Goal: Task Accomplishment & Management: Use online tool/utility

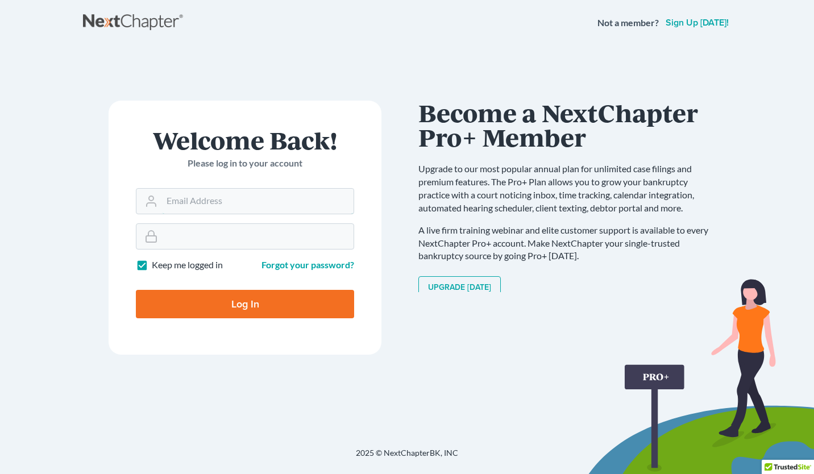
type input "[PERSON_NAME][EMAIL_ADDRESS][DOMAIN_NAME]"
click at [244, 312] on input "Log In" at bounding box center [245, 304] width 218 height 28
type input "Thinking..."
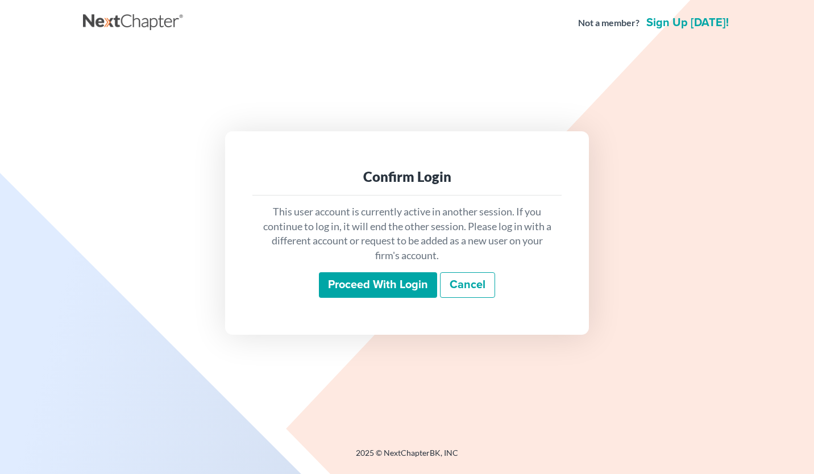
click at [352, 287] on input "Proceed with login" at bounding box center [378, 285] width 118 height 26
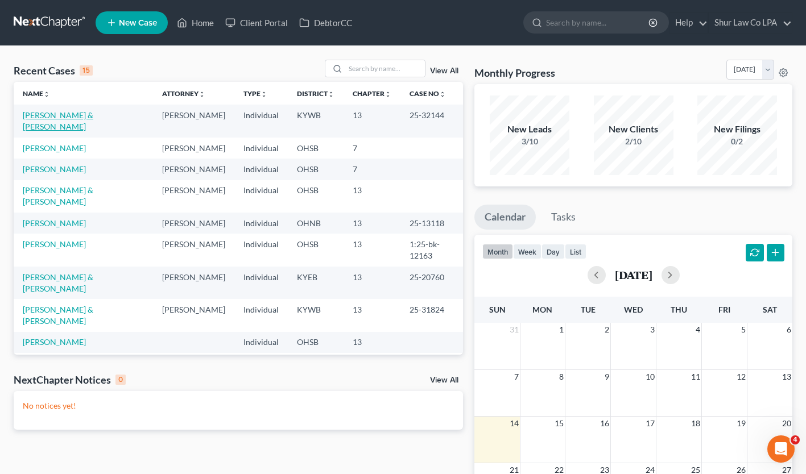
click at [93, 111] on link "Hall, Seth & Yount, David" at bounding box center [58, 120] width 70 height 21
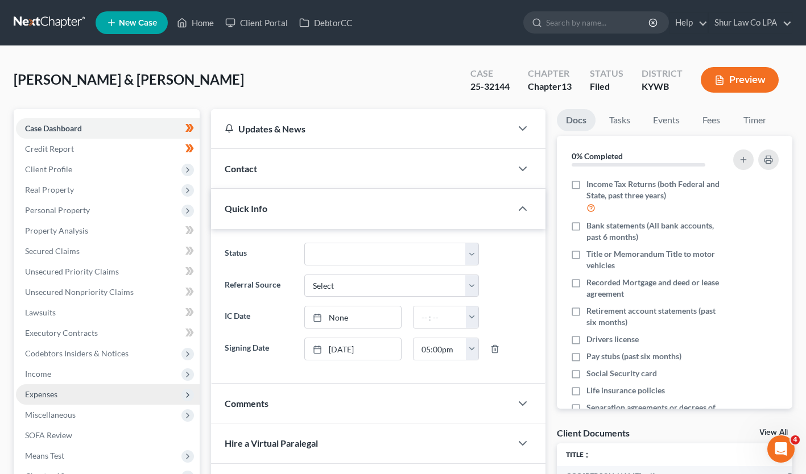
click at [41, 393] on span "Expenses" at bounding box center [41, 394] width 32 height 10
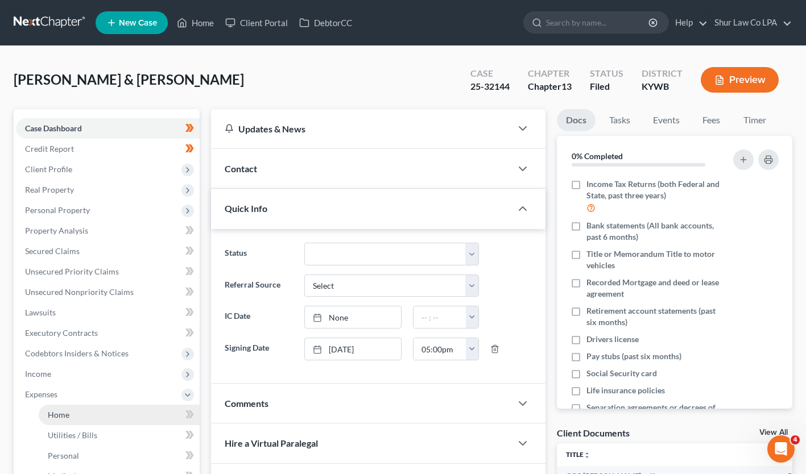
click at [58, 413] on span "Home" at bounding box center [59, 415] width 22 height 10
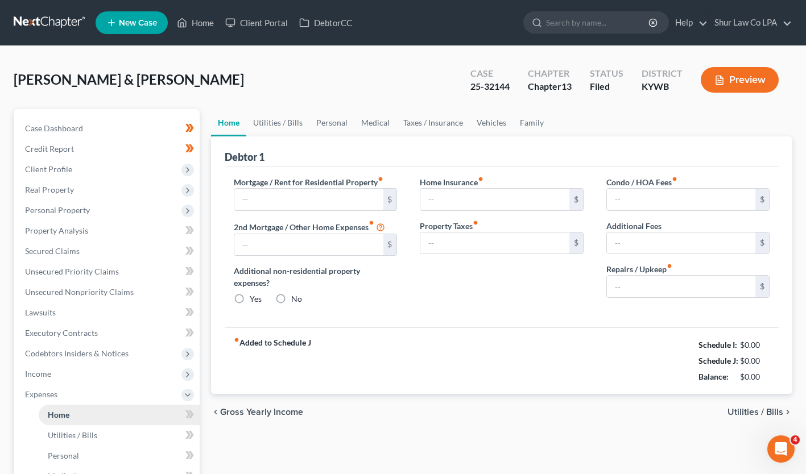
type input "1,944.03"
type input "0.00"
radio input "true"
type input "0.00"
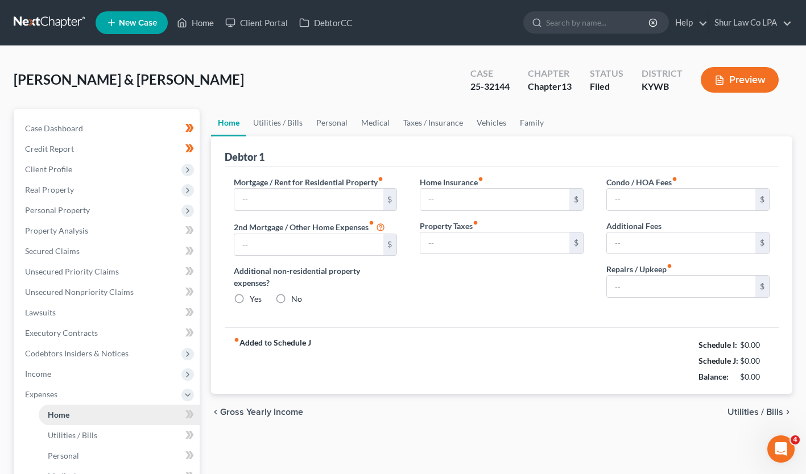
type input "50.00"
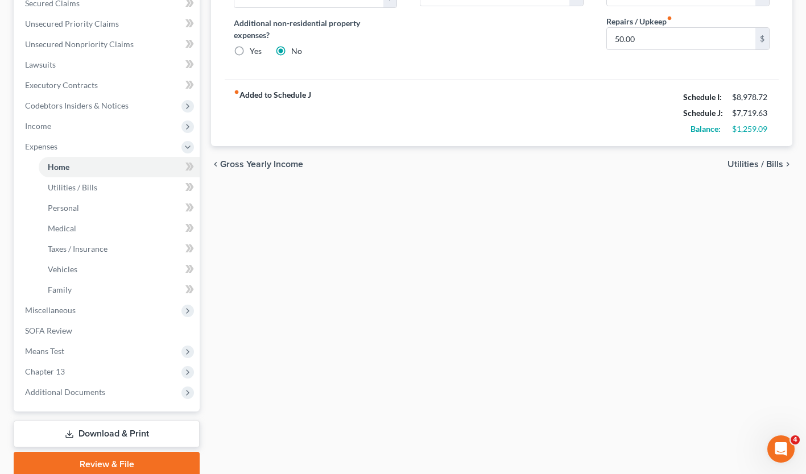
scroll to position [255, 0]
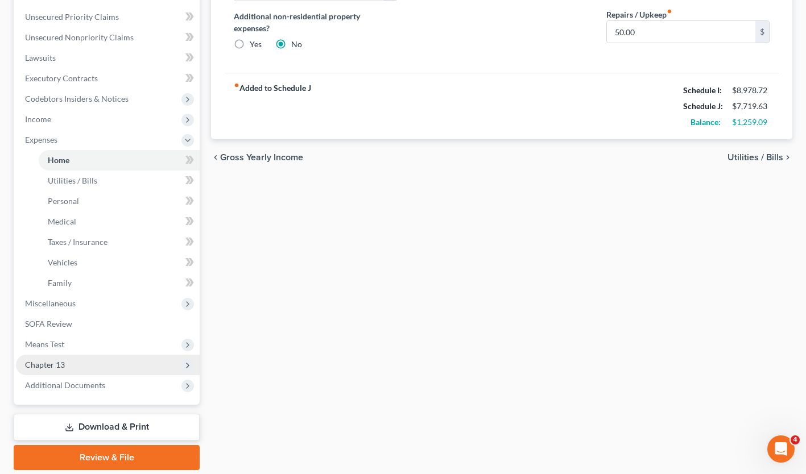
click at [66, 360] on span "Chapter 13" at bounding box center [108, 365] width 184 height 20
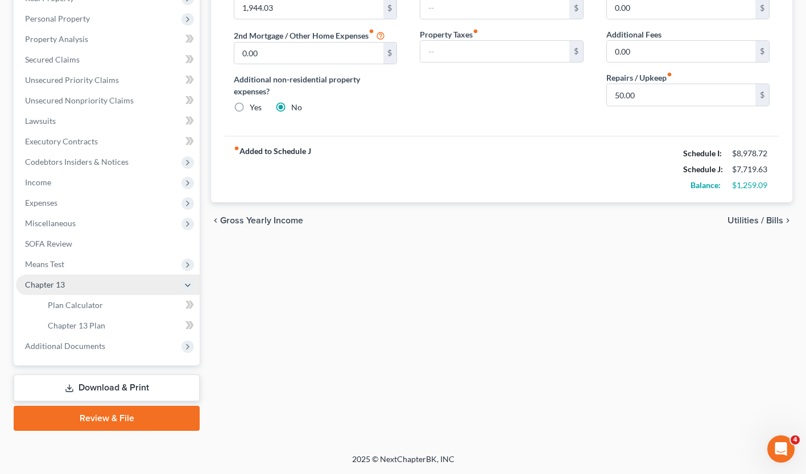
scroll to position [190, 0]
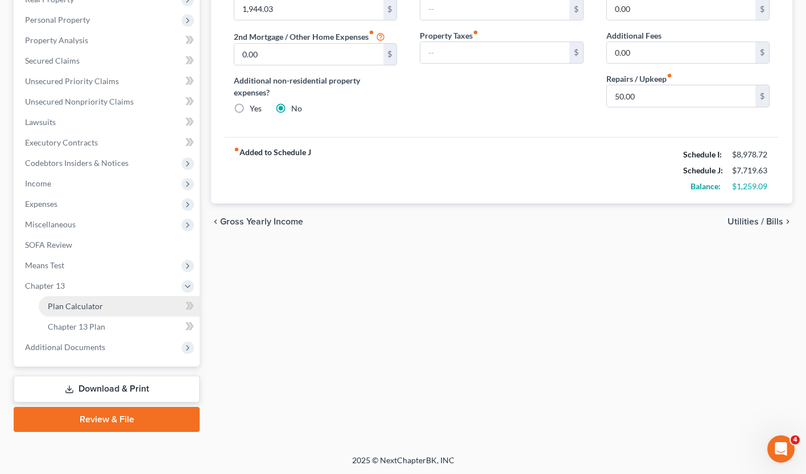
click at [80, 304] on span "Plan Calculator" at bounding box center [75, 306] width 55 height 10
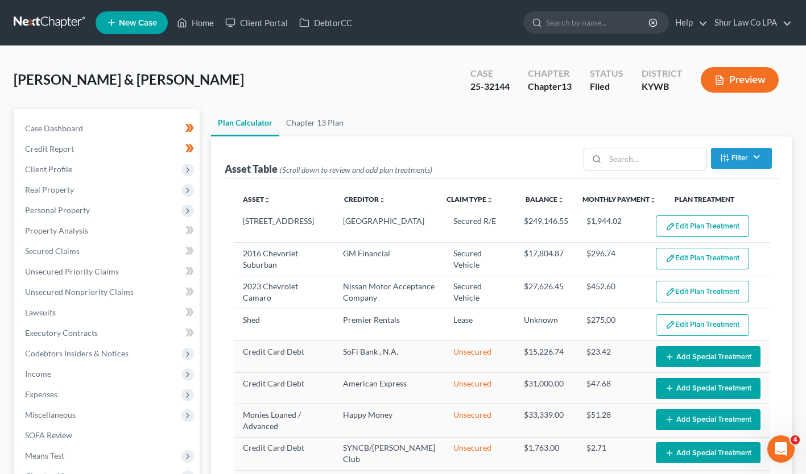
select select "59"
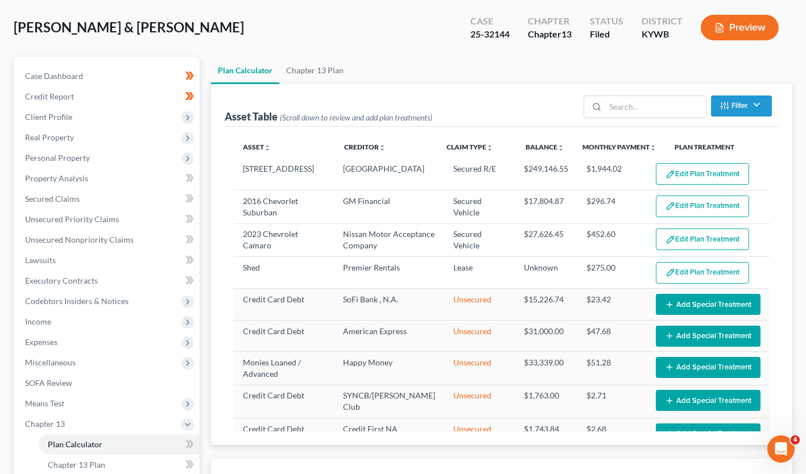
scroll to position [52, 0]
click at [50, 176] on span "Property Analysis" at bounding box center [56, 178] width 63 height 10
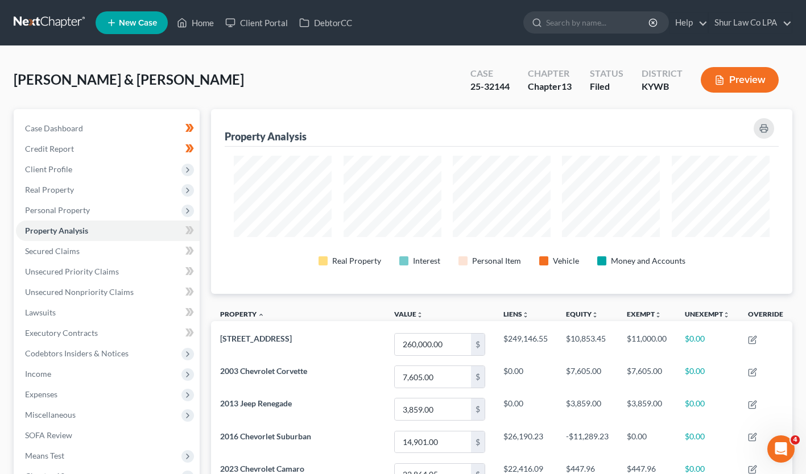
click at [733, 80] on button "Preview" at bounding box center [739, 80] width 78 height 26
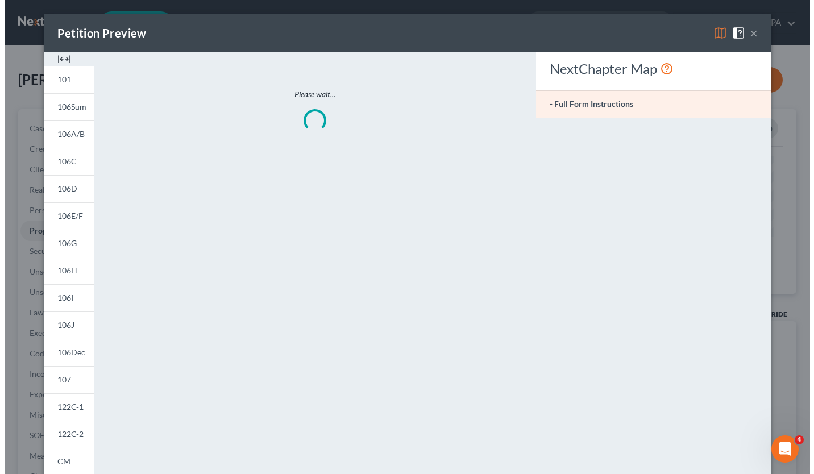
scroll to position [186, 587]
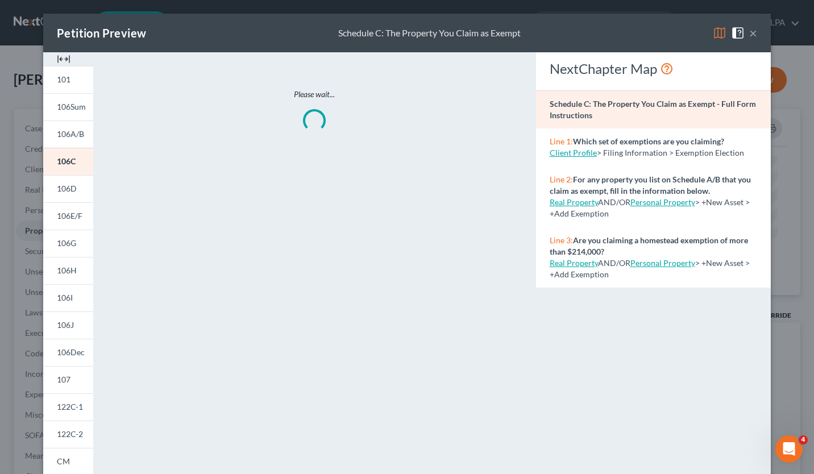
click at [58, 56] on img at bounding box center [64, 59] width 14 height 14
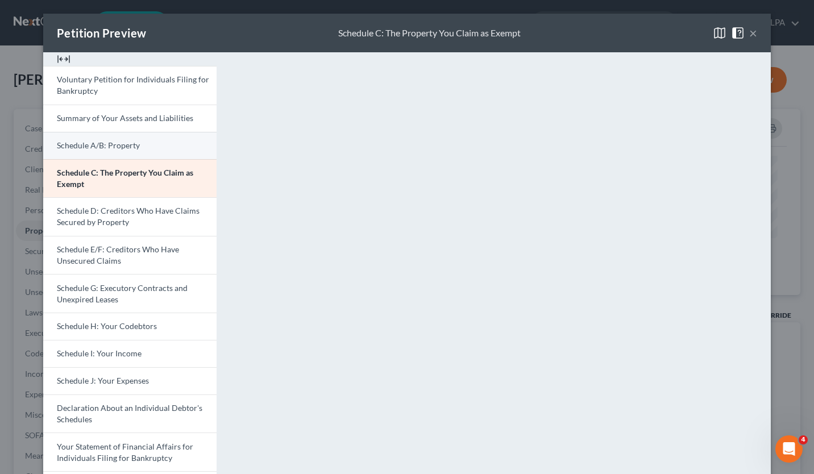
click at [115, 135] on link "Schedule A/B: Property" at bounding box center [129, 145] width 173 height 27
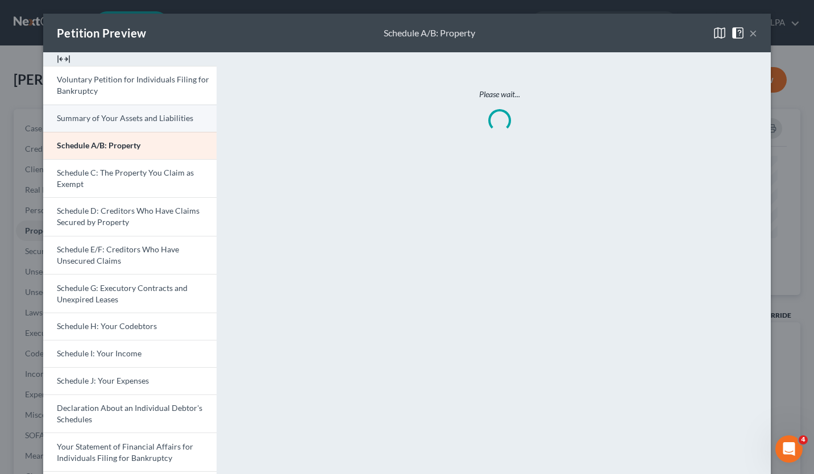
click at [125, 124] on link "Summary of Your Assets and Liabilities" at bounding box center [129, 118] width 173 height 27
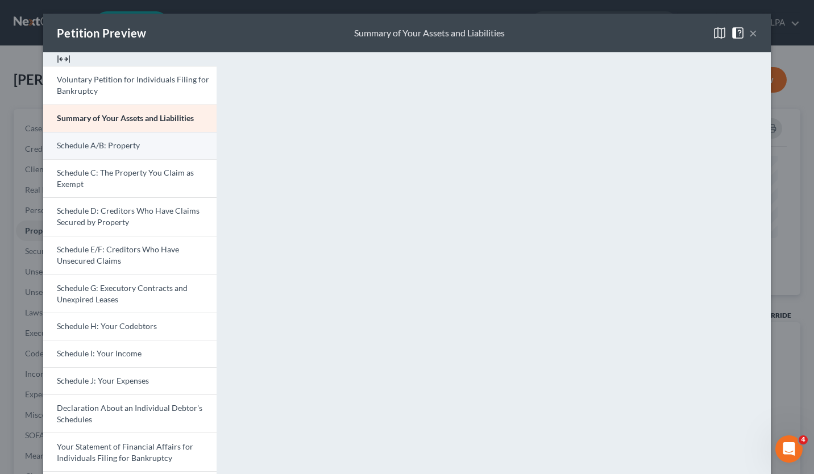
click at [95, 149] on span "Schedule A/B: Property" at bounding box center [98, 145] width 83 height 10
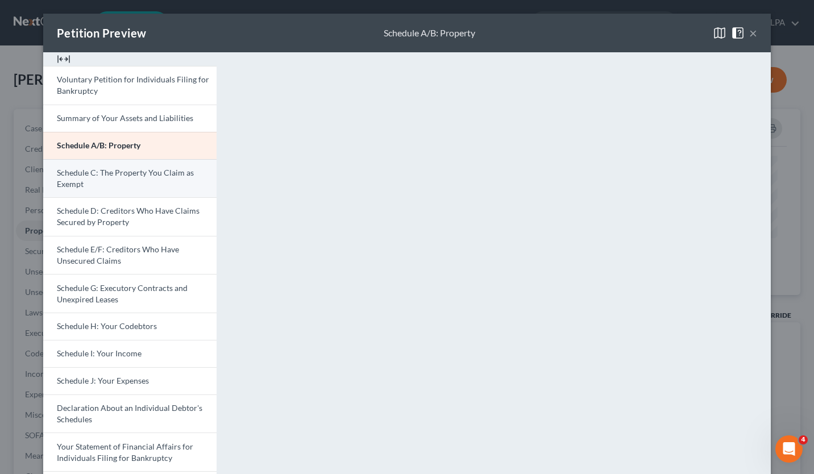
click at [74, 179] on span "Schedule C: The Property You Claim as Exempt" at bounding box center [125, 178] width 137 height 21
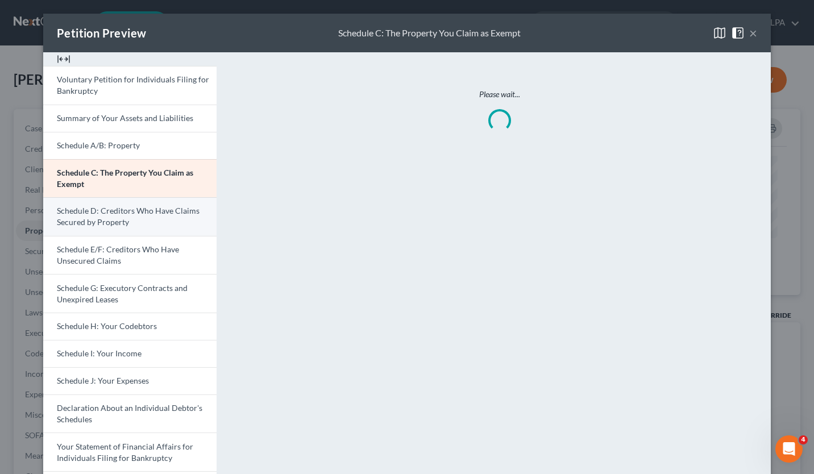
click at [86, 214] on span "Schedule D: Creditors Who Have Claims Secured by Property" at bounding box center [128, 216] width 143 height 21
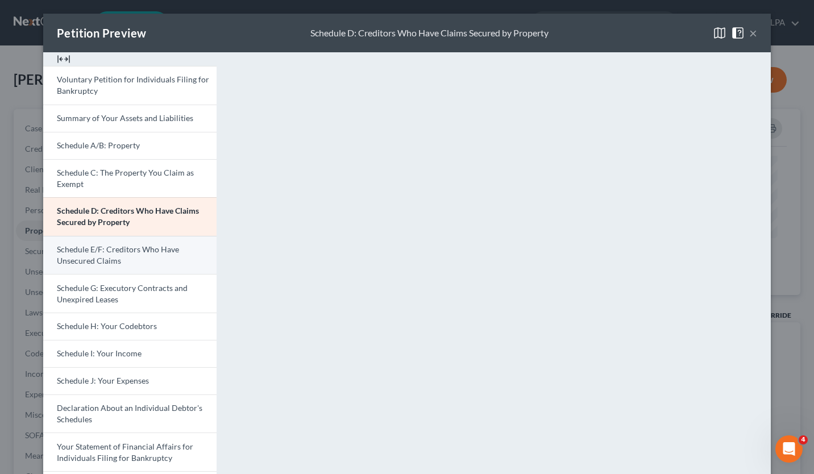
click at [78, 254] on span "Schedule E/F: Creditors Who Have Unsecured Claims" at bounding box center [118, 254] width 122 height 21
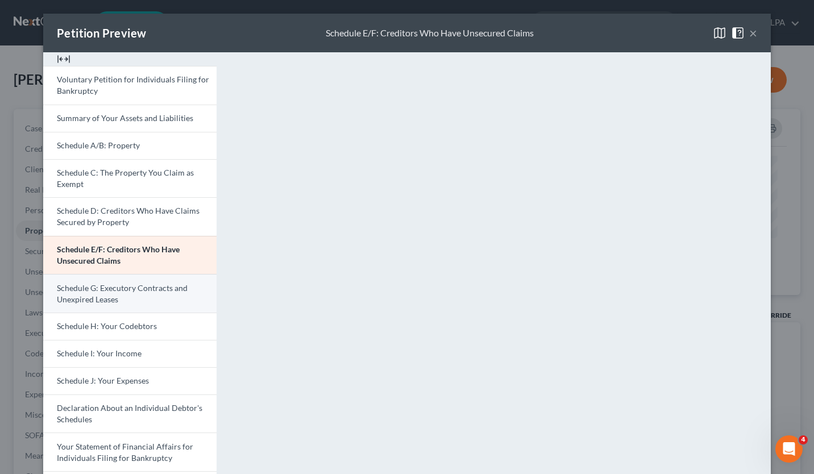
click at [76, 288] on span "Schedule G: Executory Contracts and Unexpired Leases" at bounding box center [122, 293] width 131 height 21
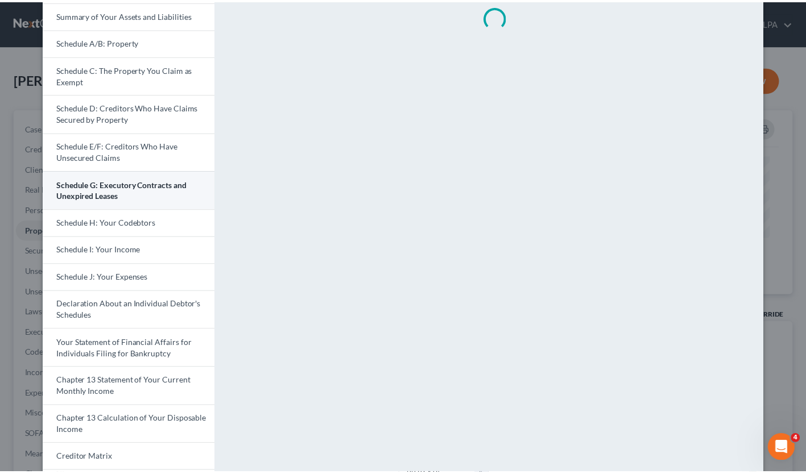
scroll to position [0, 0]
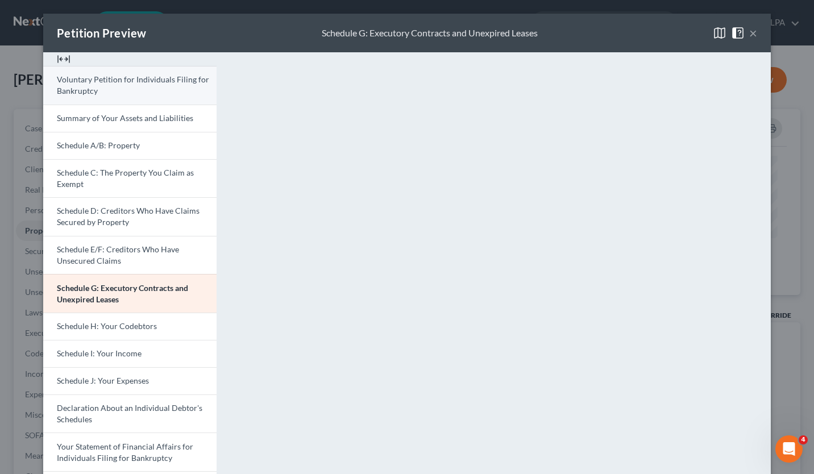
click at [85, 84] on span "Voluntary Petition for Individuals Filing for Bankruptcy" at bounding box center [133, 84] width 152 height 21
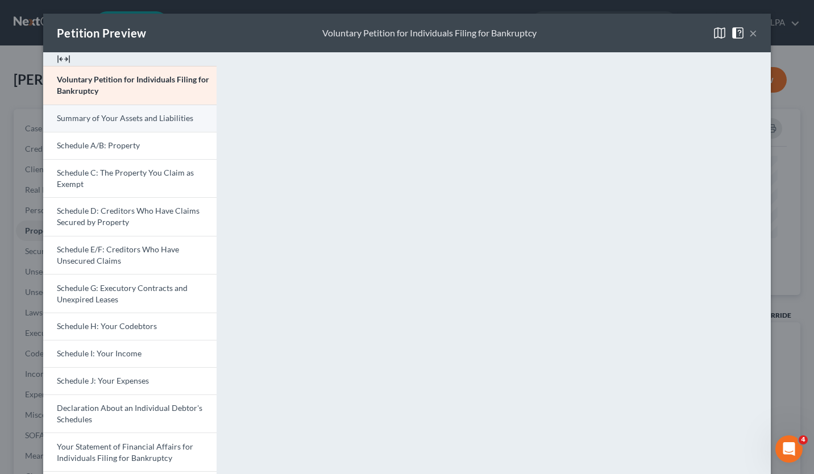
click at [90, 118] on span "Summary of Your Assets and Liabilities" at bounding box center [125, 118] width 136 height 10
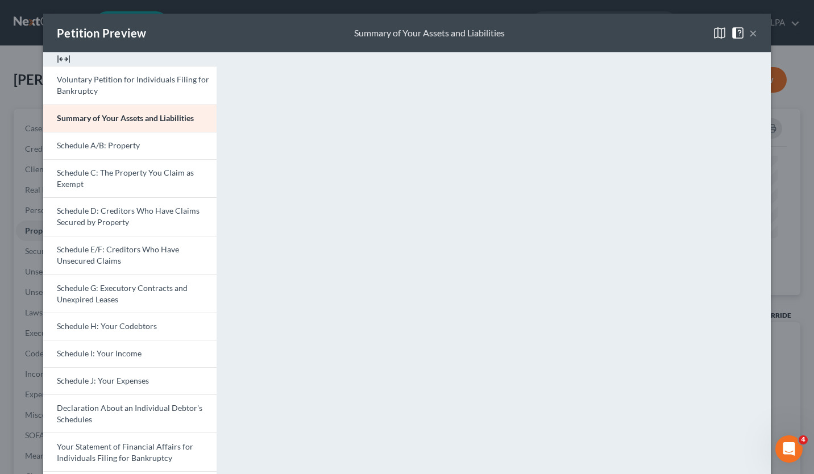
click at [749, 35] on button "×" at bounding box center [753, 33] width 8 height 14
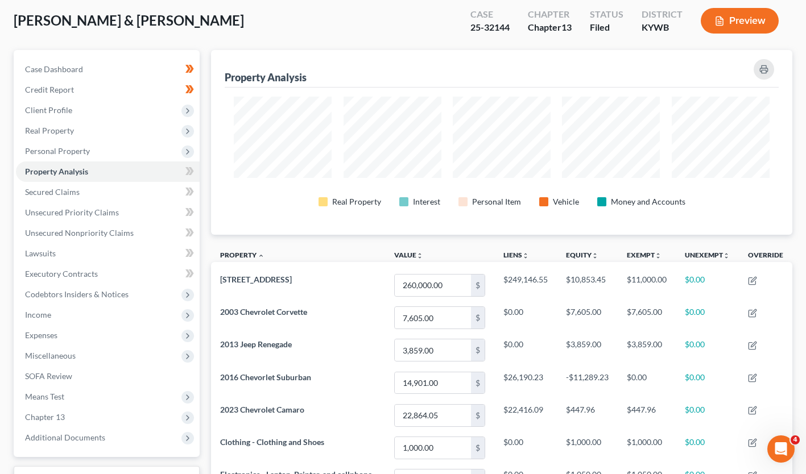
scroll to position [58, 0]
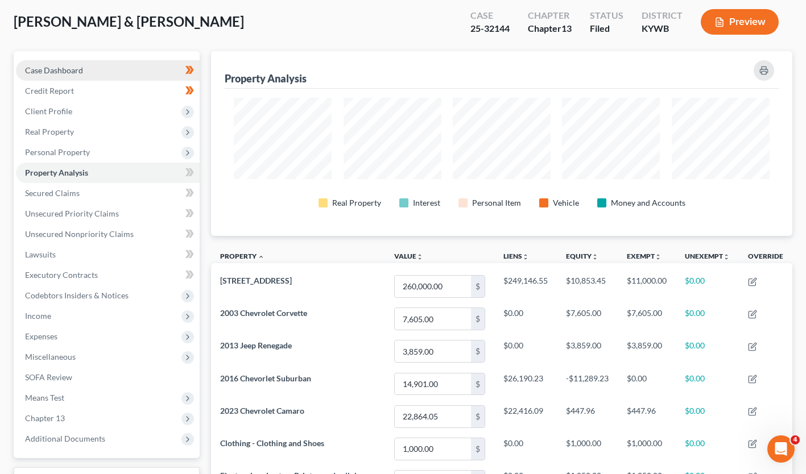
click at [74, 69] on span "Case Dashboard" at bounding box center [54, 70] width 58 height 10
